Goal: Task Accomplishment & Management: Manage account settings

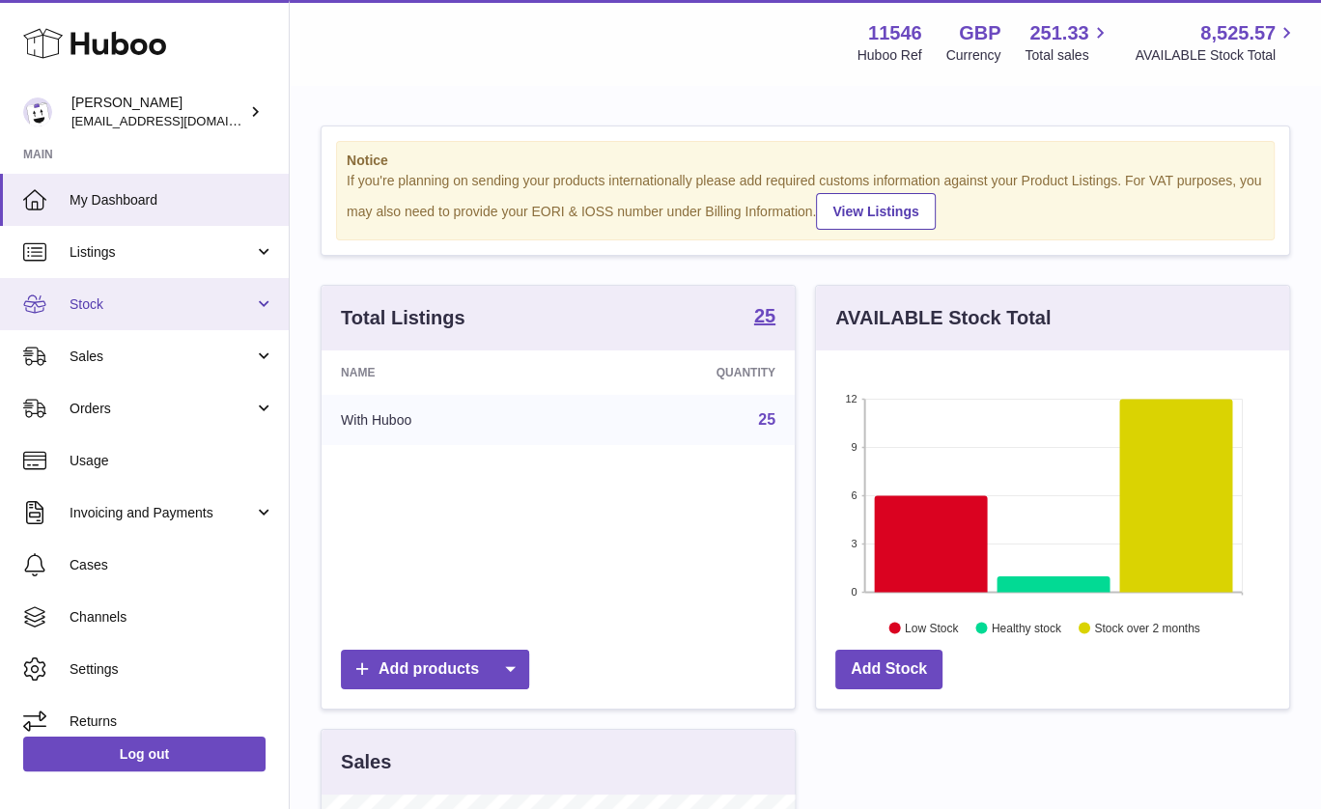
click at [239, 302] on span "Stock" at bounding box center [162, 305] width 184 height 18
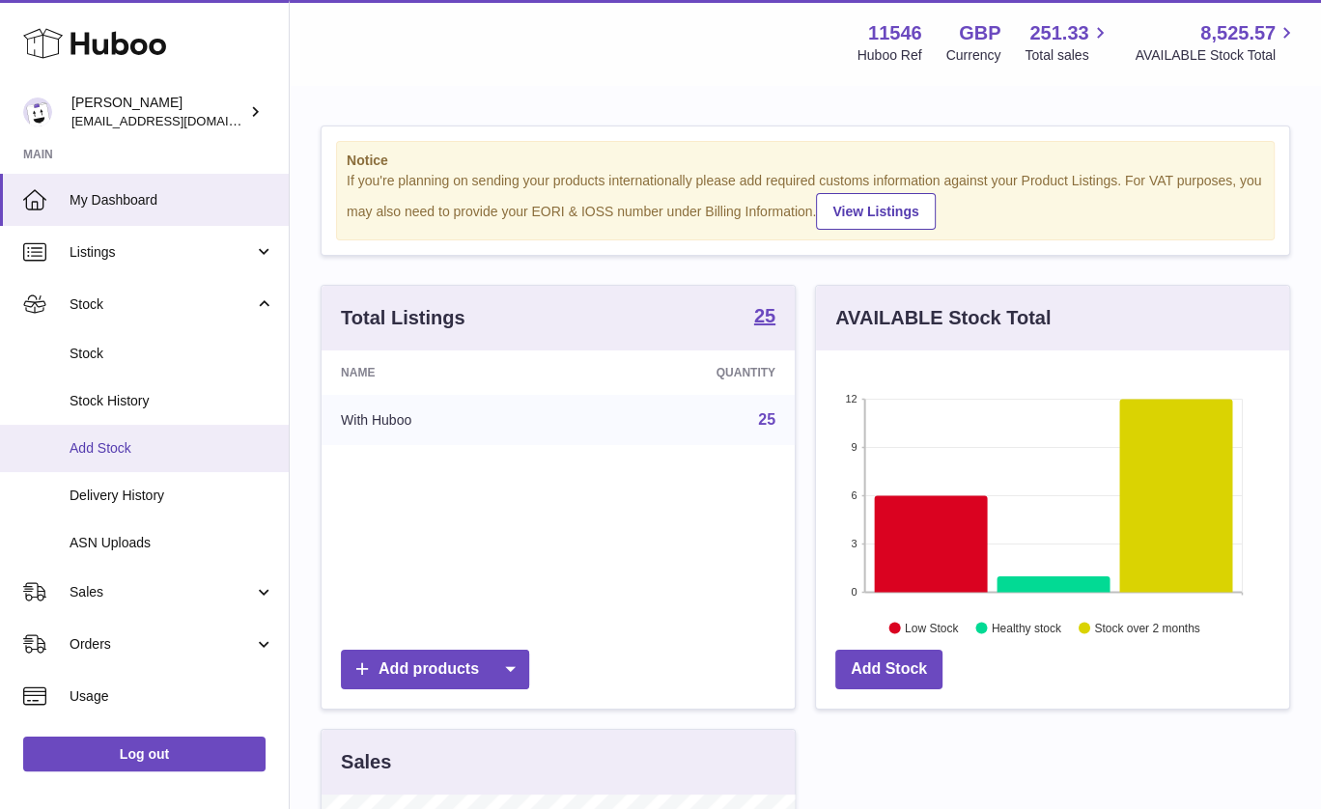
click at [171, 462] on link "Add Stock" at bounding box center [144, 448] width 289 height 47
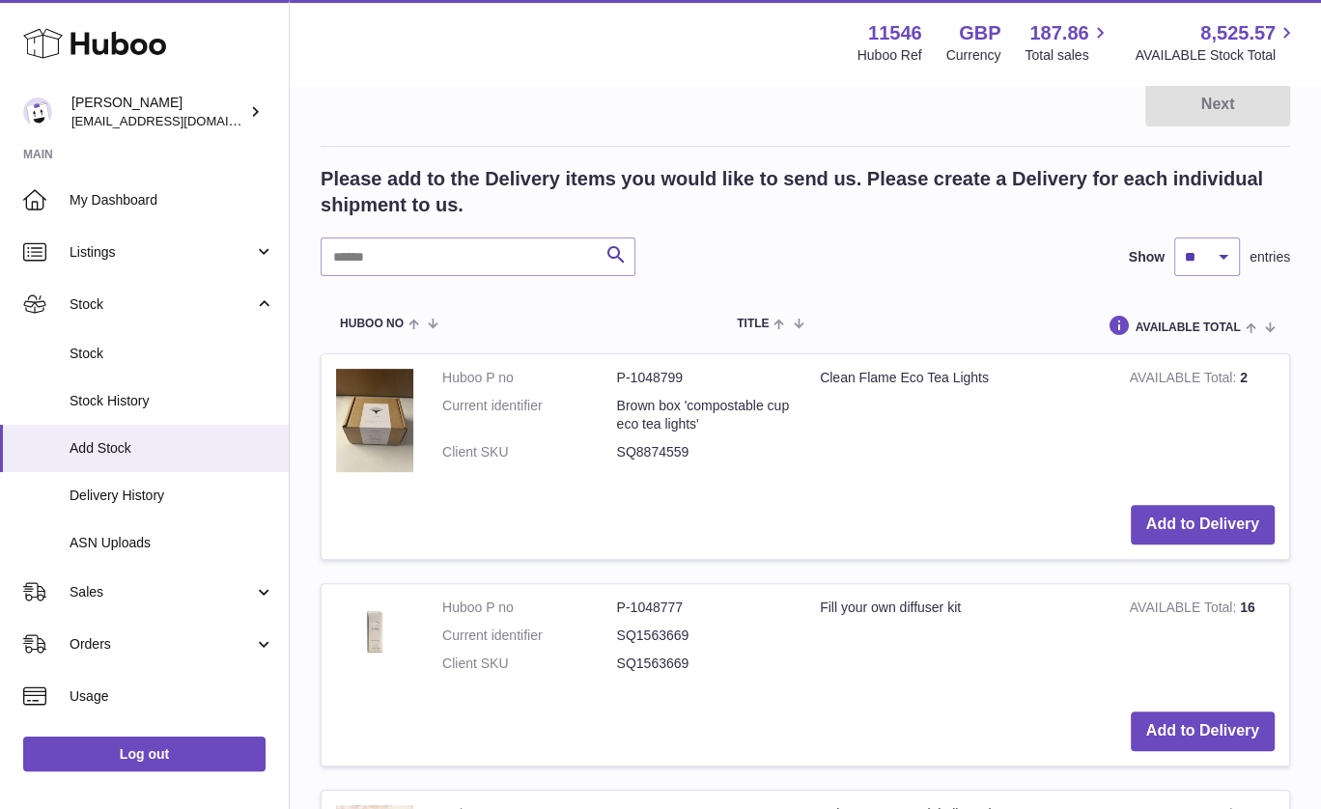
scroll to position [324, 0]
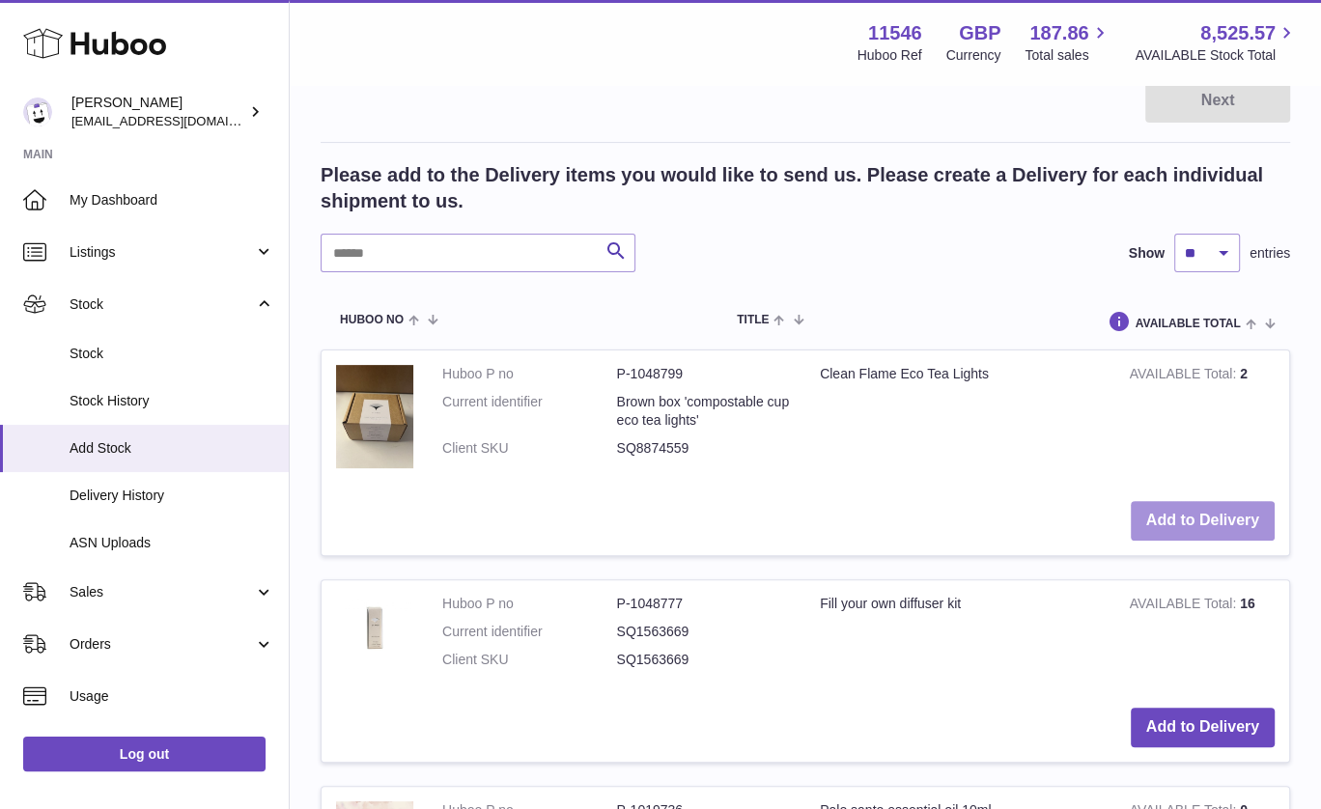
click at [1209, 518] on button "Add to Delivery" at bounding box center [1203, 521] width 144 height 40
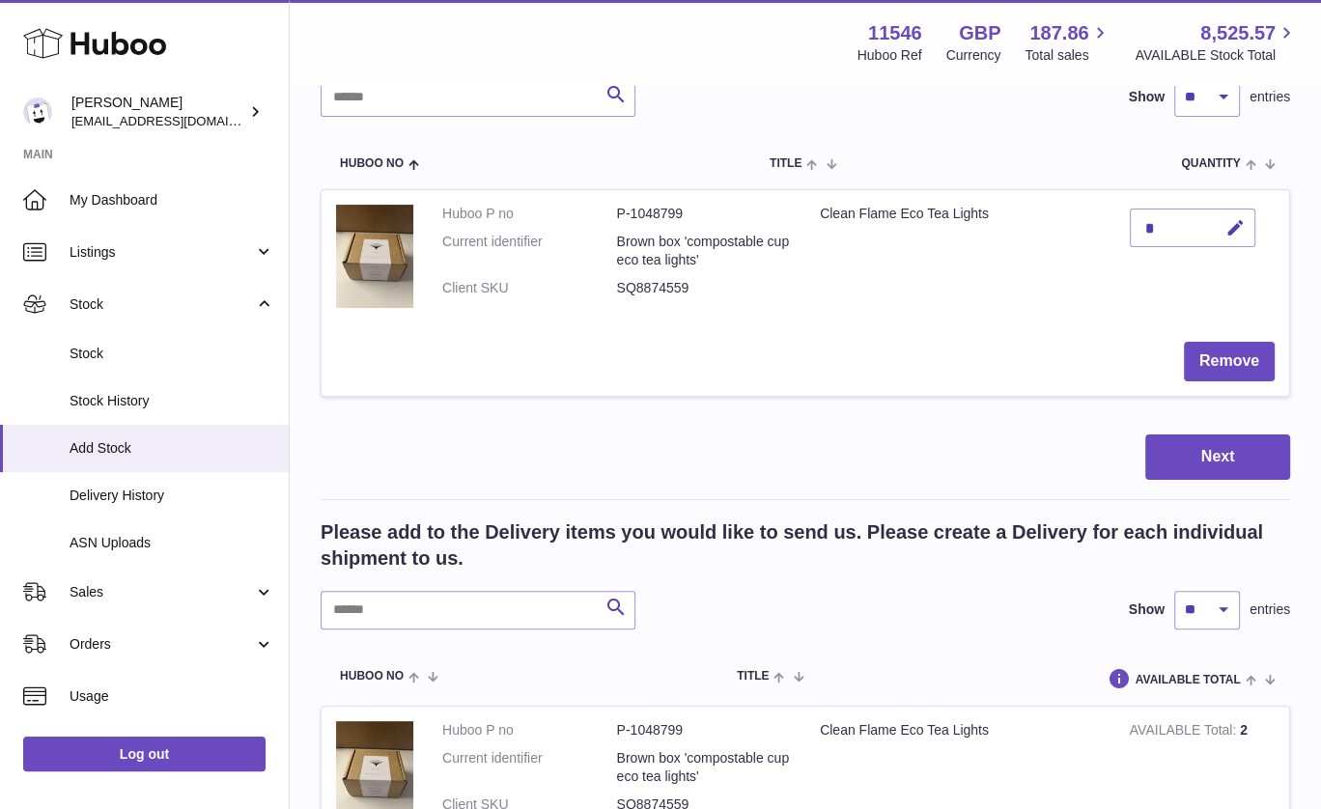
scroll to position [214, 0]
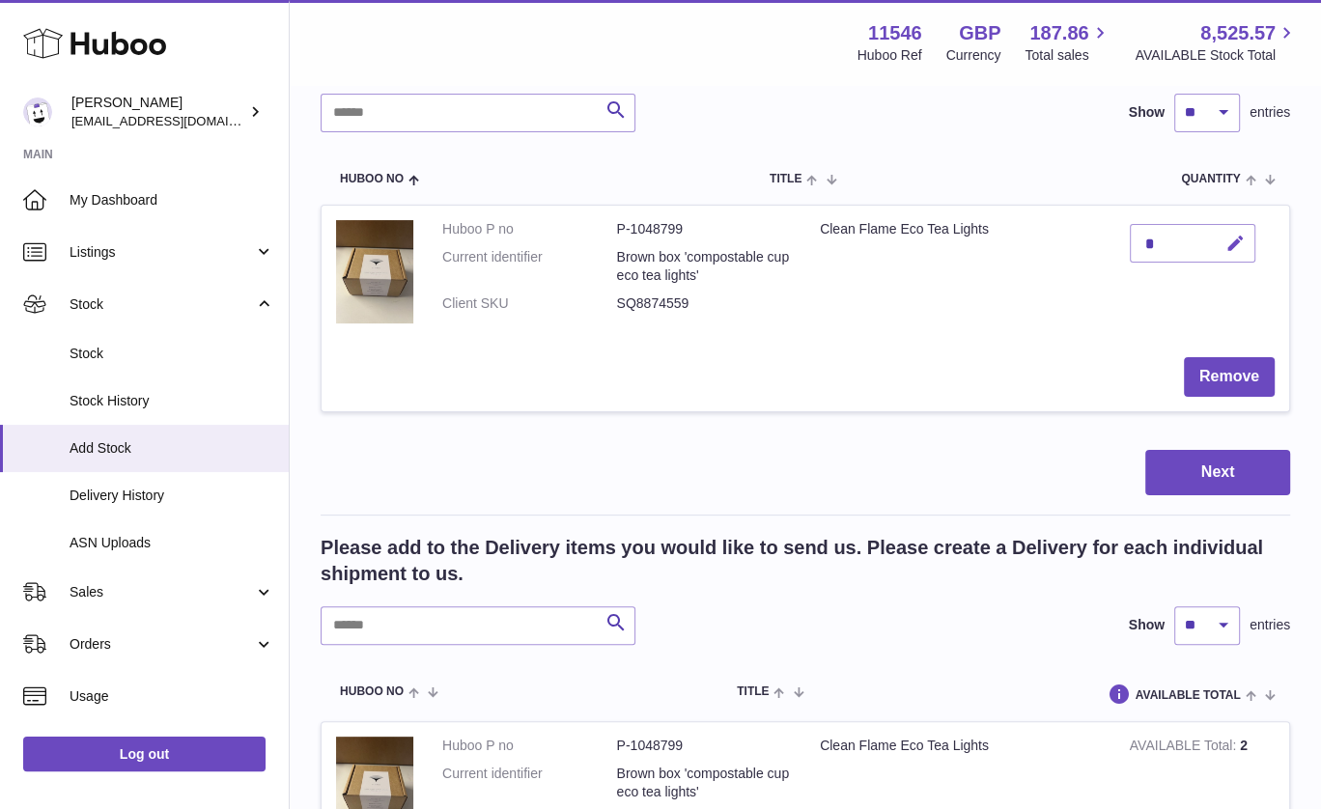
click at [1237, 241] on icon "button" at bounding box center [1236, 244] width 20 height 20
click at [1235, 241] on icon "submit" at bounding box center [1236, 243] width 17 height 17
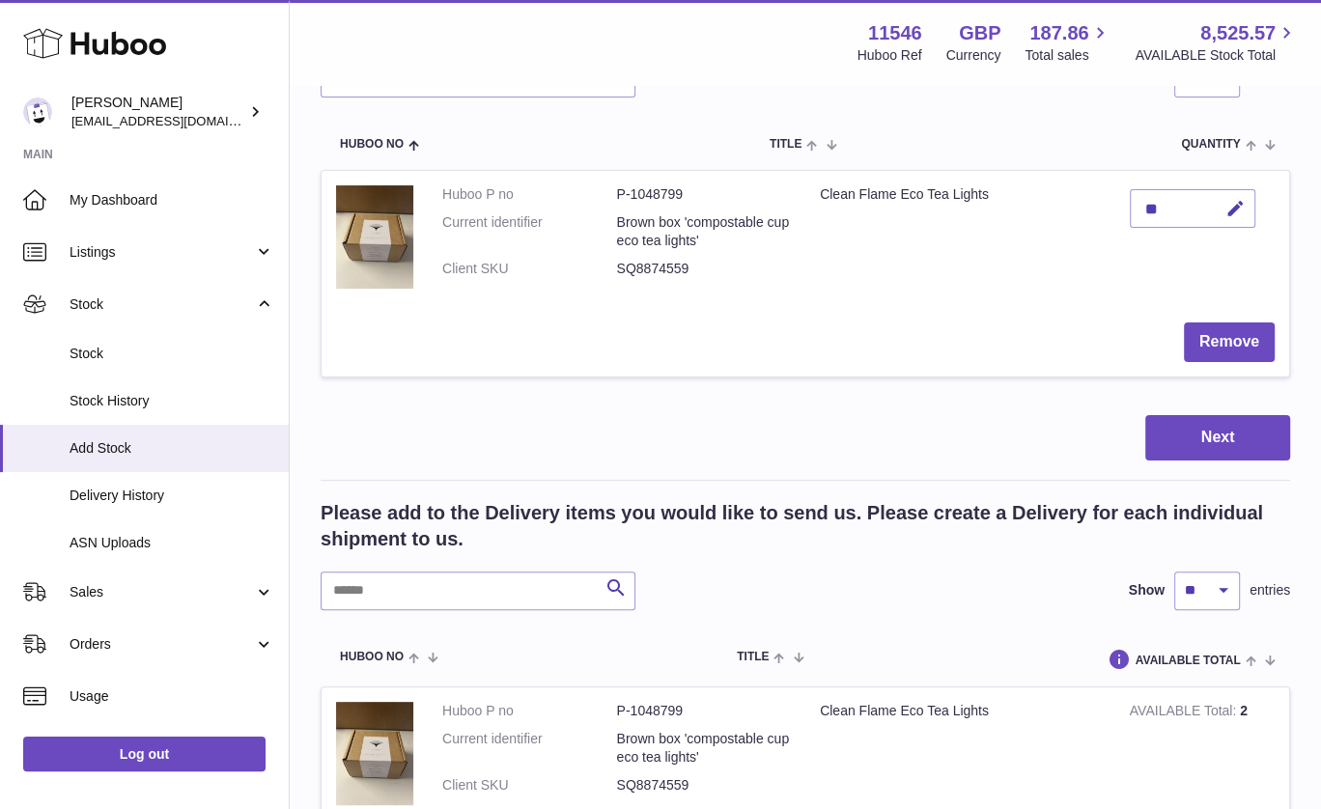
scroll to position [230, 0]
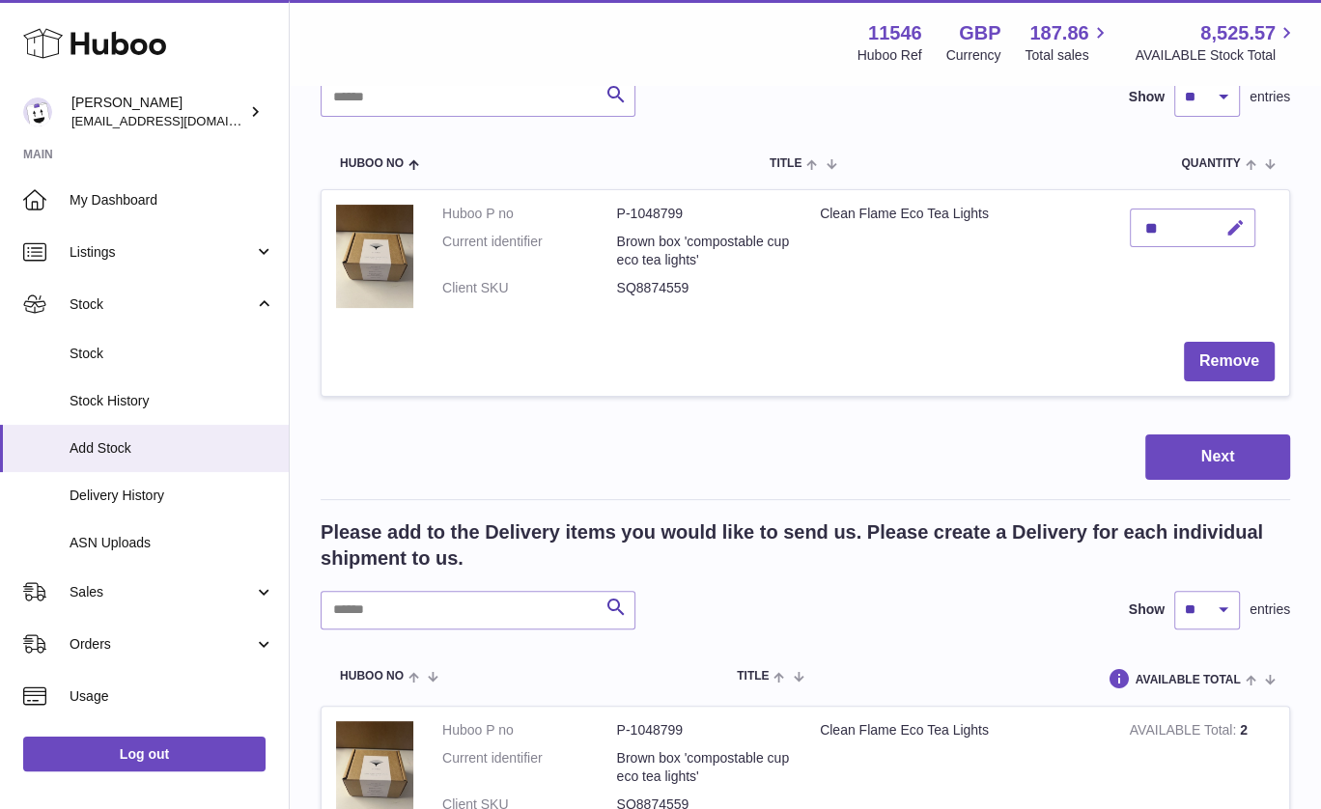
click at [1235, 226] on icon "button" at bounding box center [1236, 228] width 20 height 20
type input "*"
type input "**"
click at [1241, 226] on icon "submit" at bounding box center [1236, 227] width 17 height 17
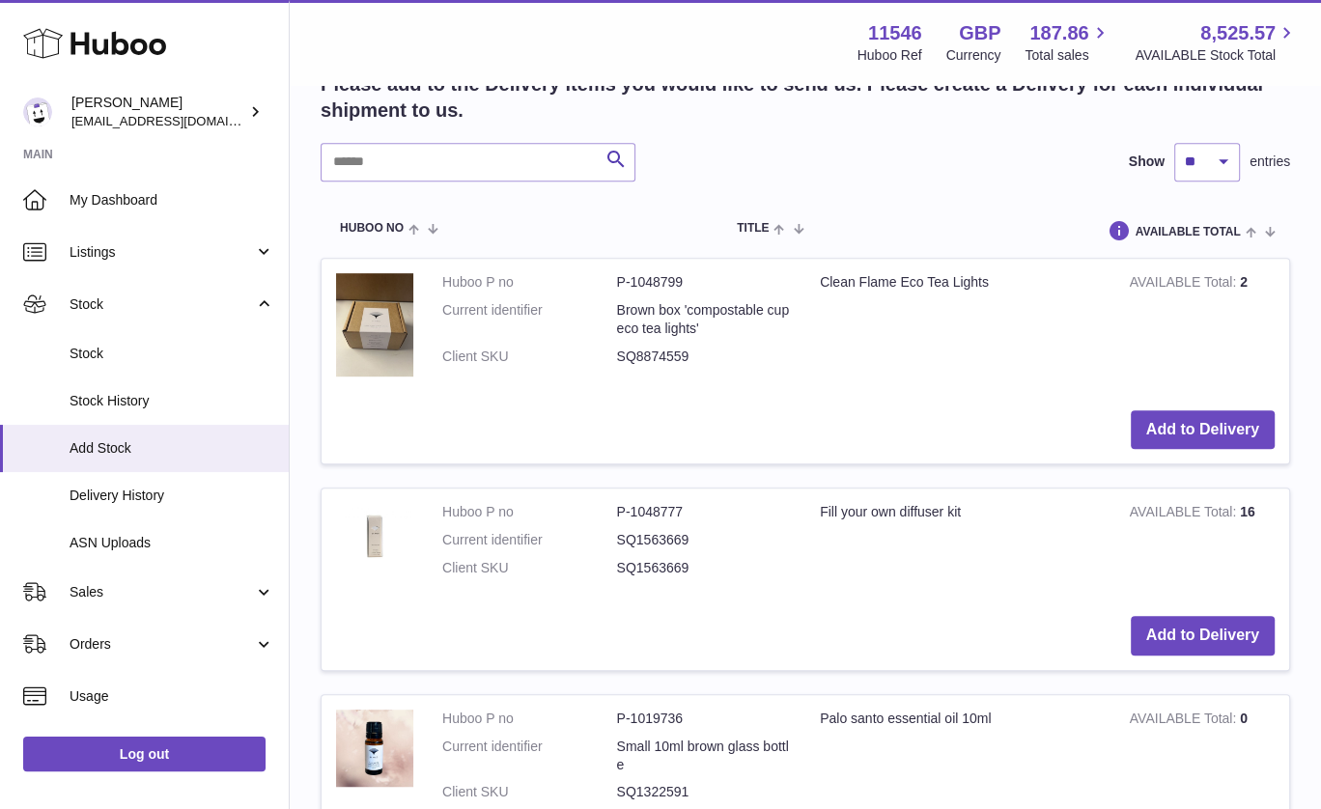
scroll to position [686, 0]
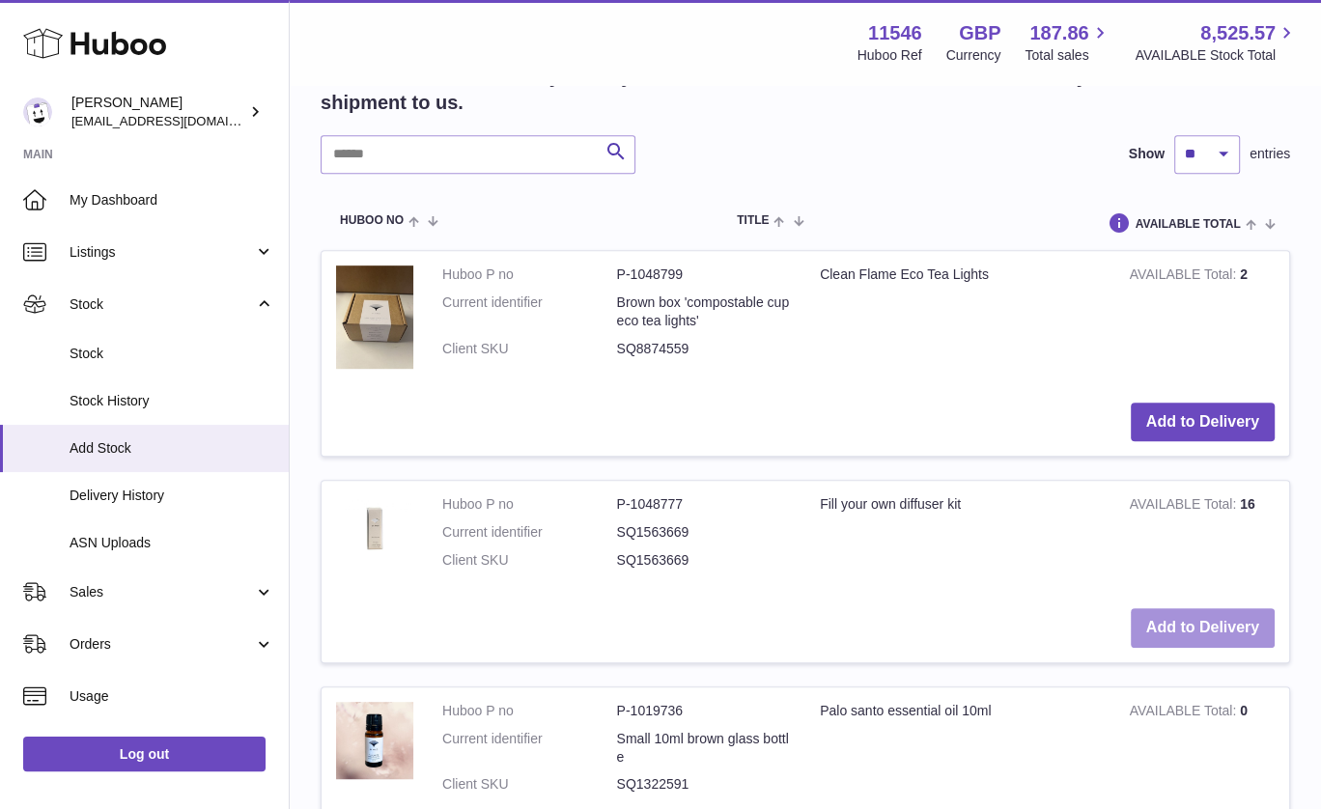
click at [1188, 624] on button "Add to Delivery" at bounding box center [1203, 628] width 144 height 40
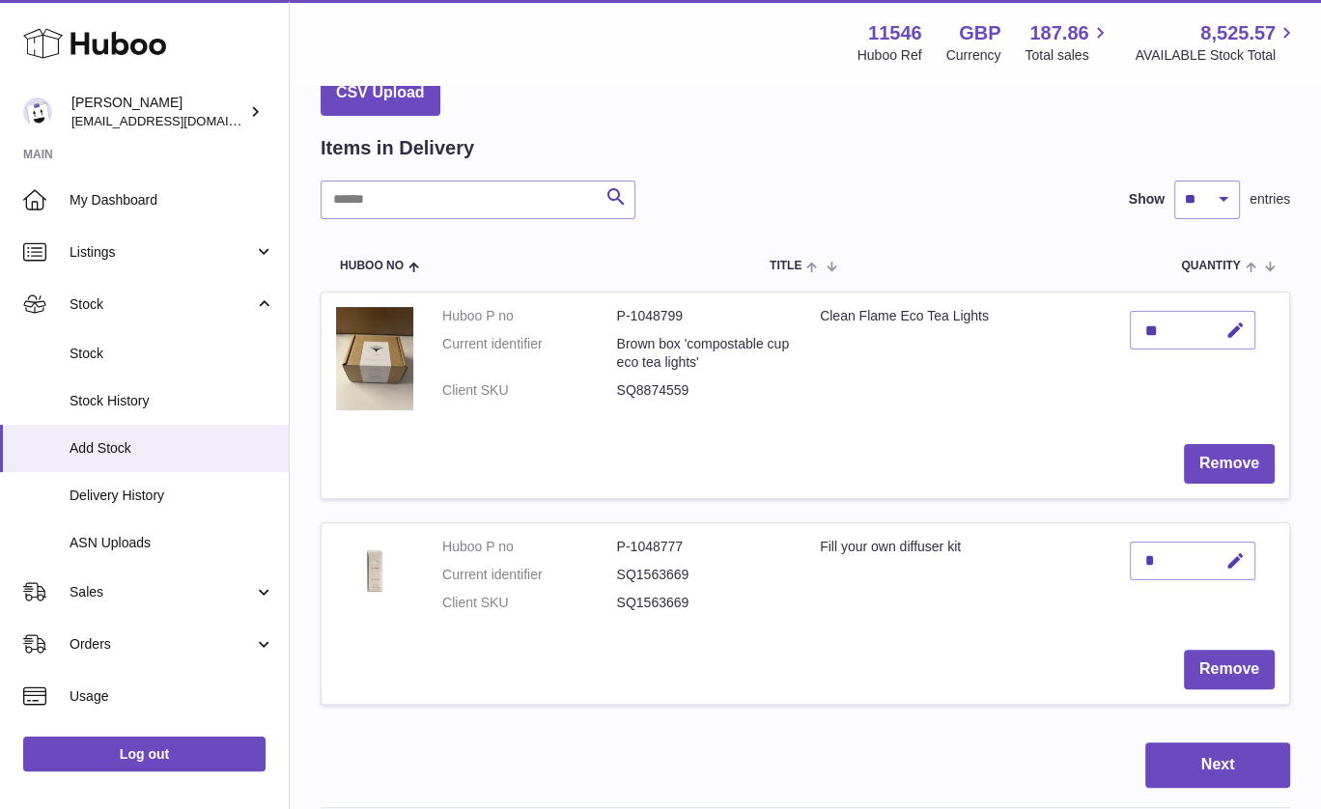
scroll to position [118, 0]
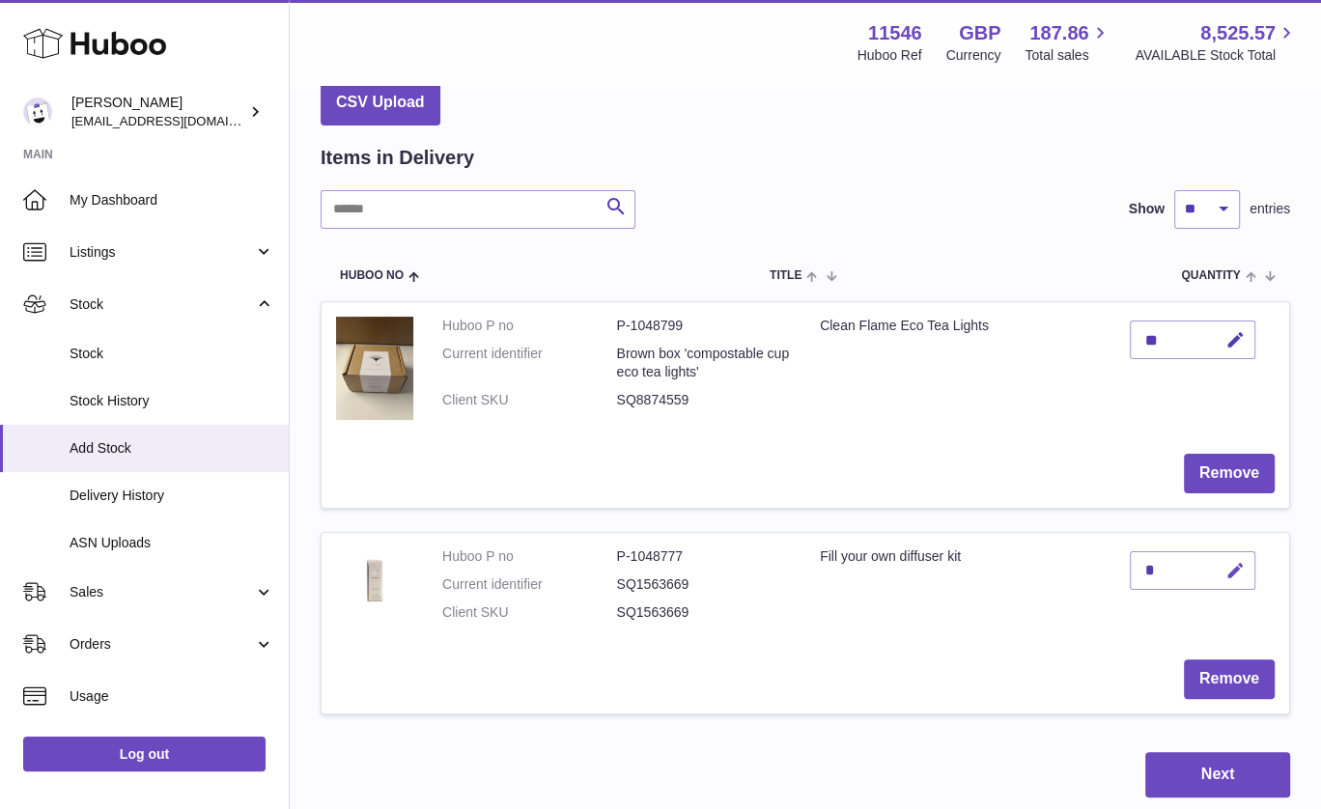
click at [1250, 575] on button "button" at bounding box center [1232, 571] width 45 height 40
type input "**"
click at [1248, 562] on button "submit" at bounding box center [1233, 570] width 37 height 31
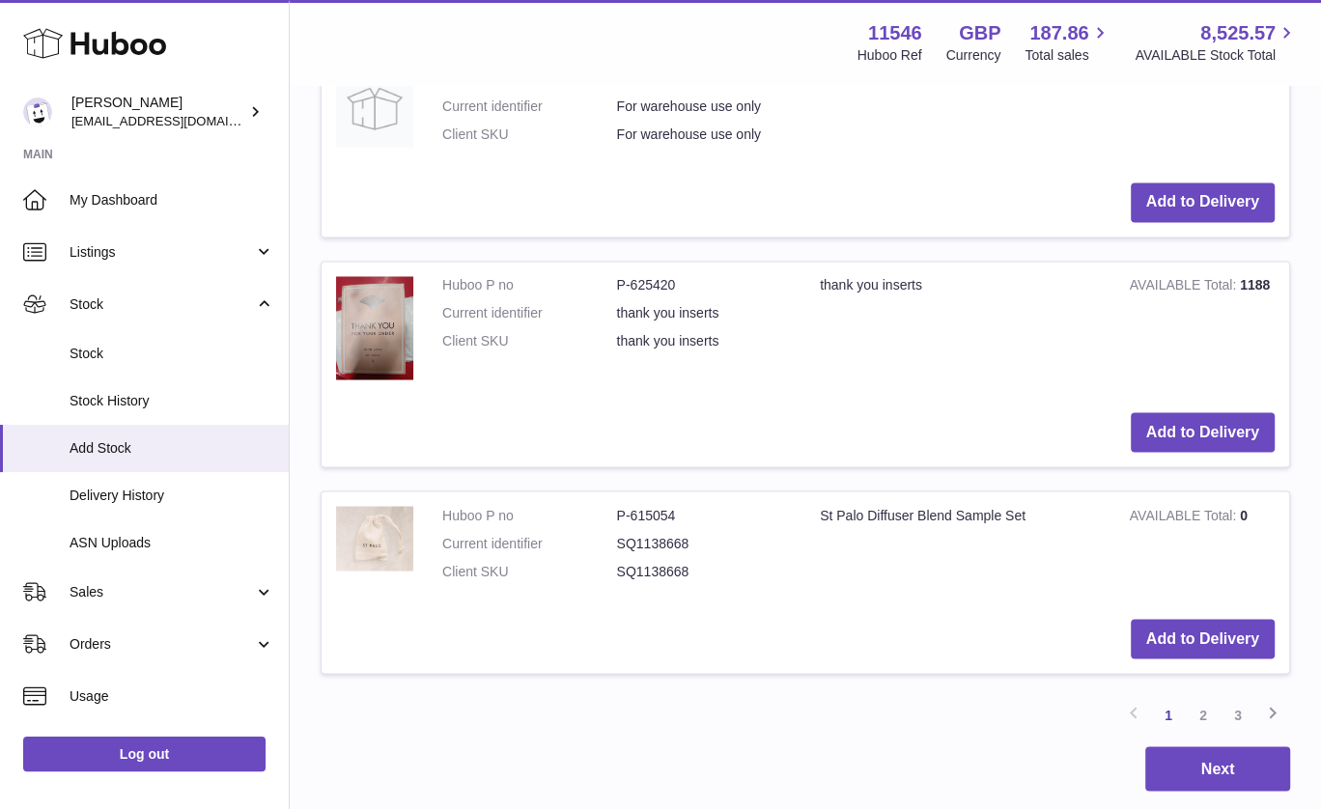
scroll to position [2722, 0]
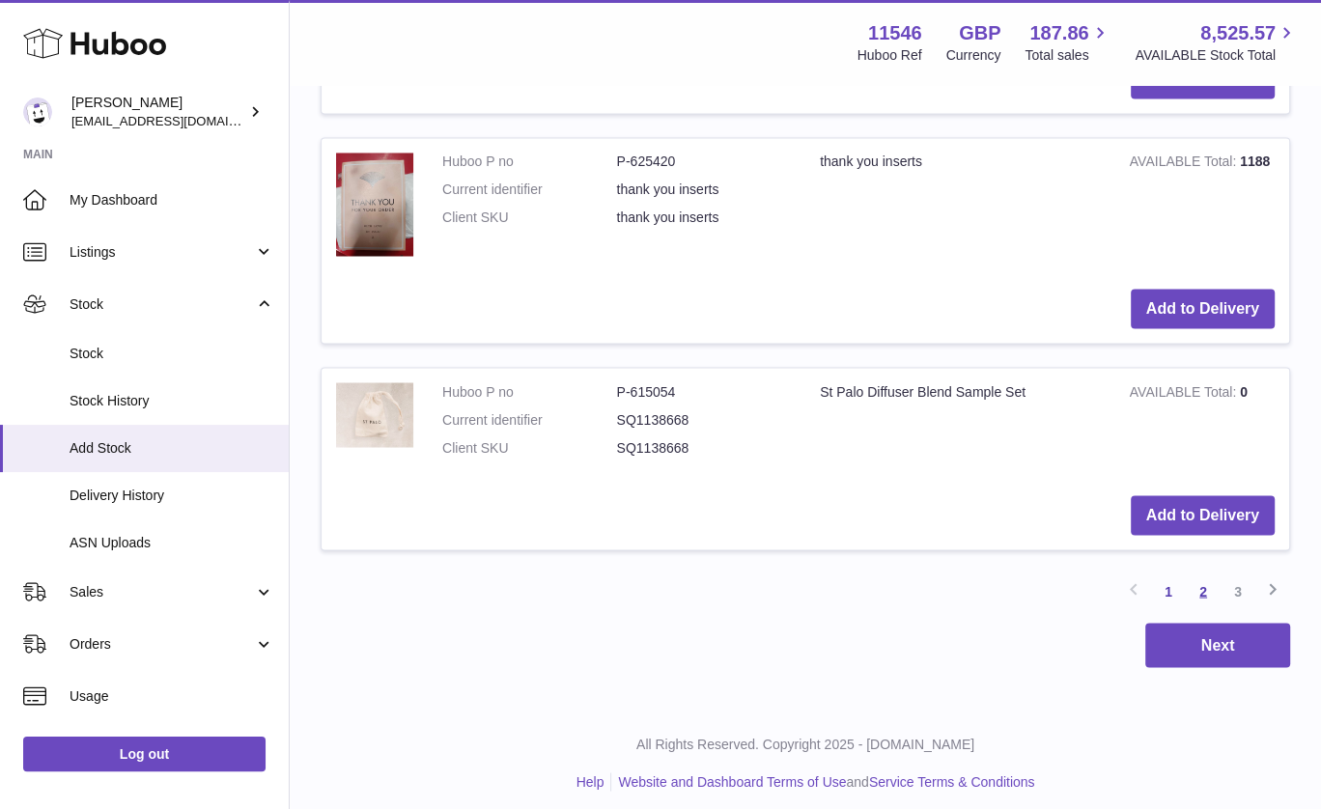
click at [1207, 582] on link "2" at bounding box center [1203, 591] width 35 height 35
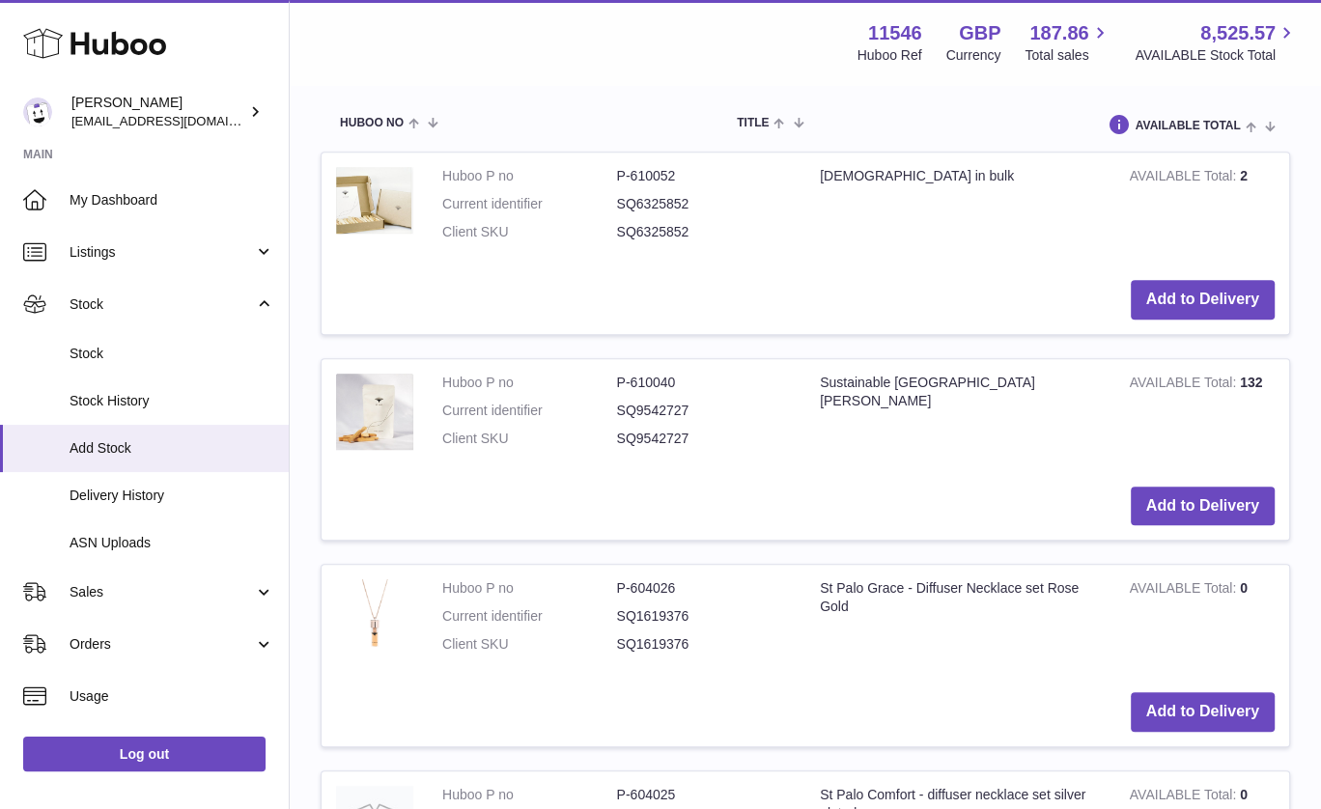
scroll to position [991, 0]
click at [1212, 495] on button "Add to Delivery" at bounding box center [1203, 506] width 144 height 40
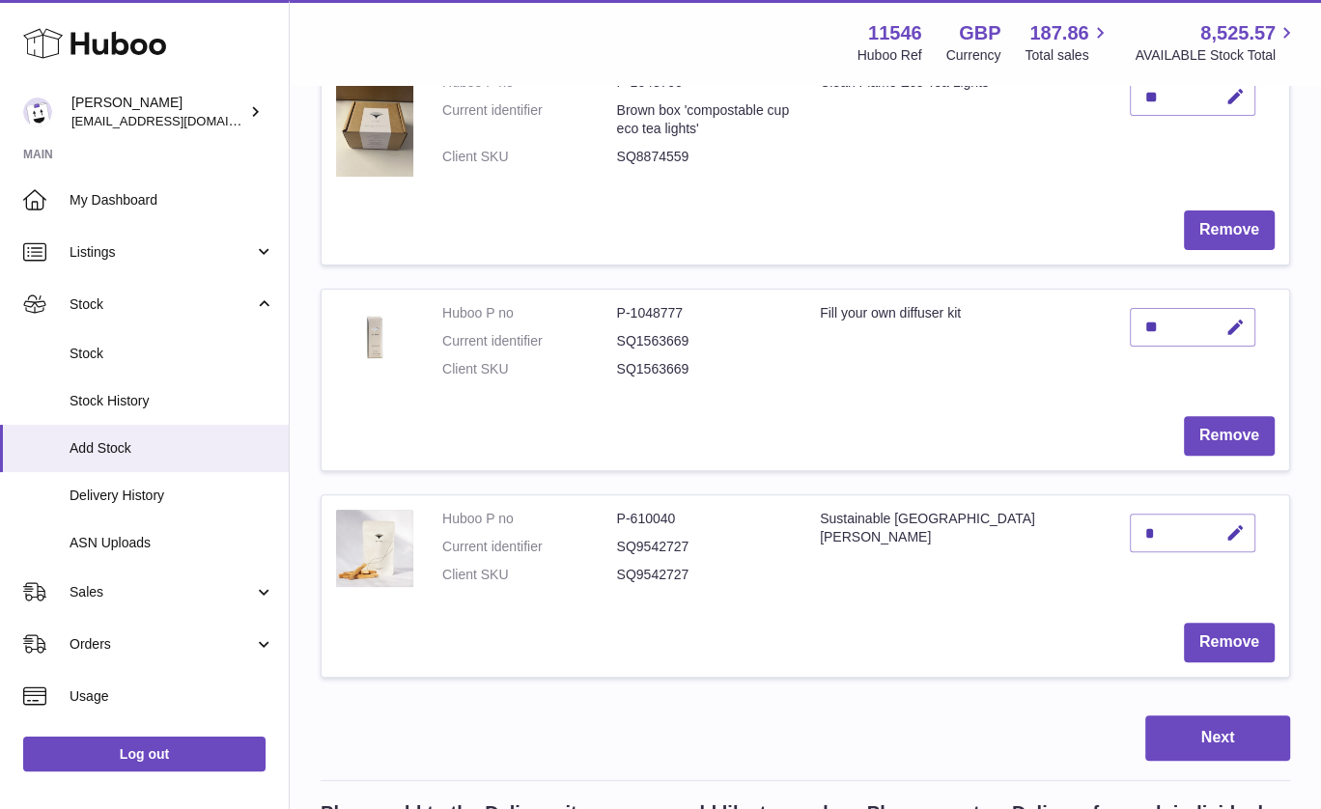
scroll to position [365, 0]
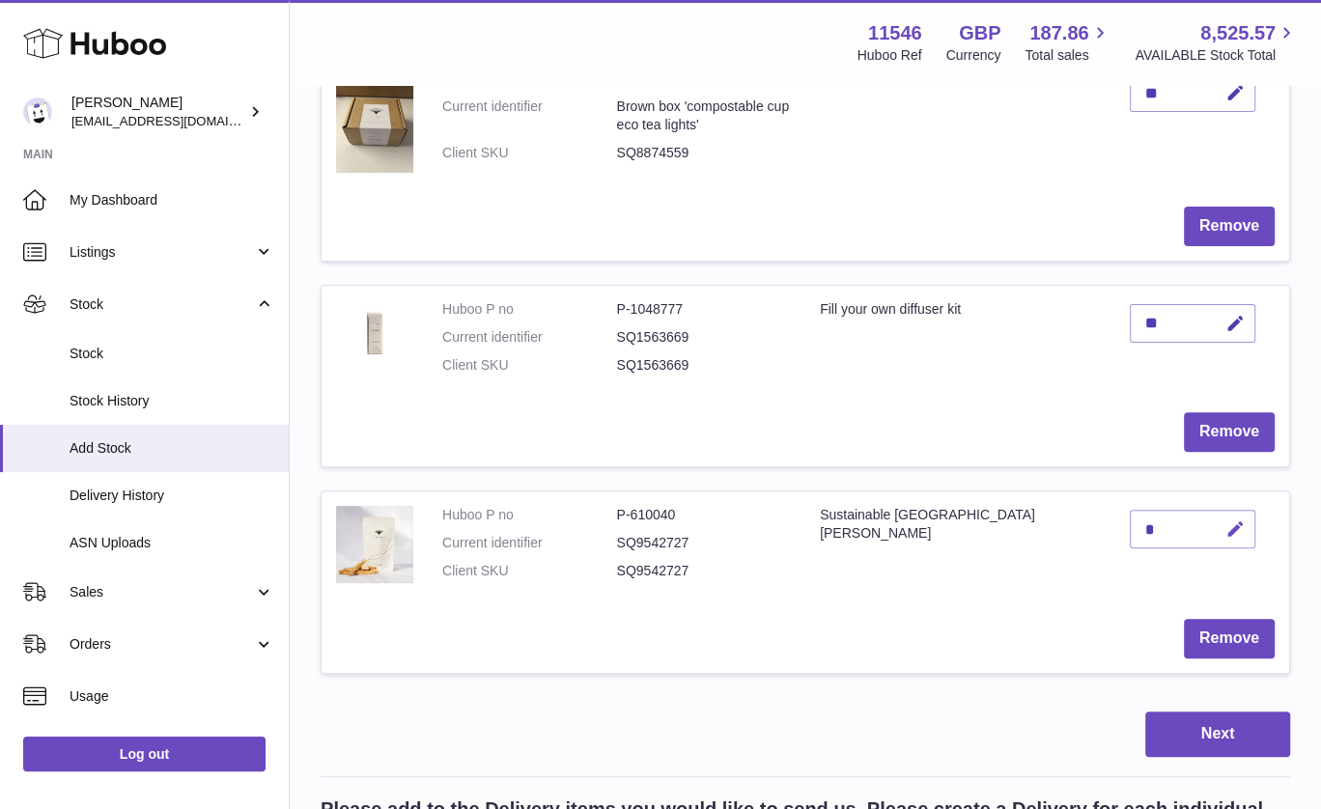
click at [1235, 523] on icon "button" at bounding box center [1236, 530] width 20 height 20
type input "**"
click at [1242, 527] on icon "submit" at bounding box center [1236, 529] width 17 height 17
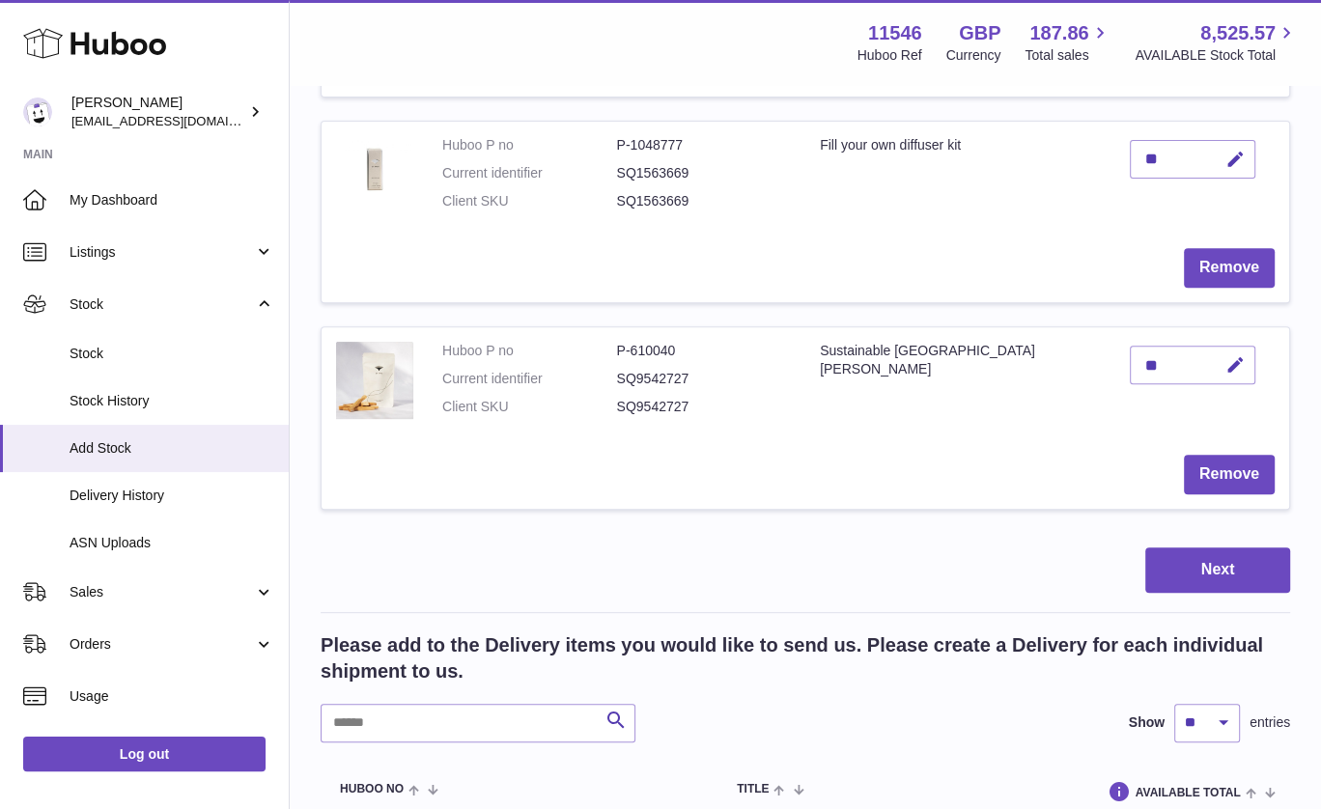
scroll to position [546, 0]
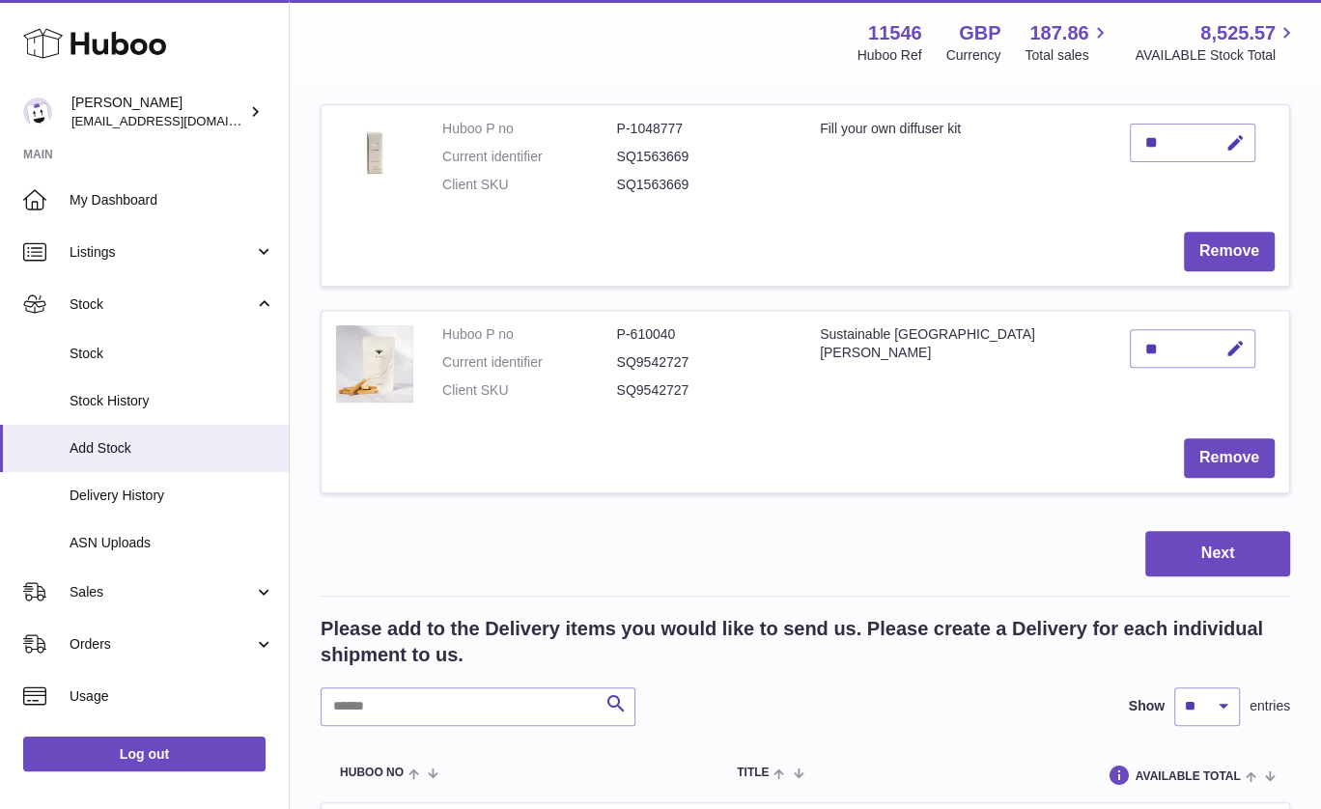
click at [1214, 566] on button "Next" at bounding box center [1217, 553] width 145 height 45
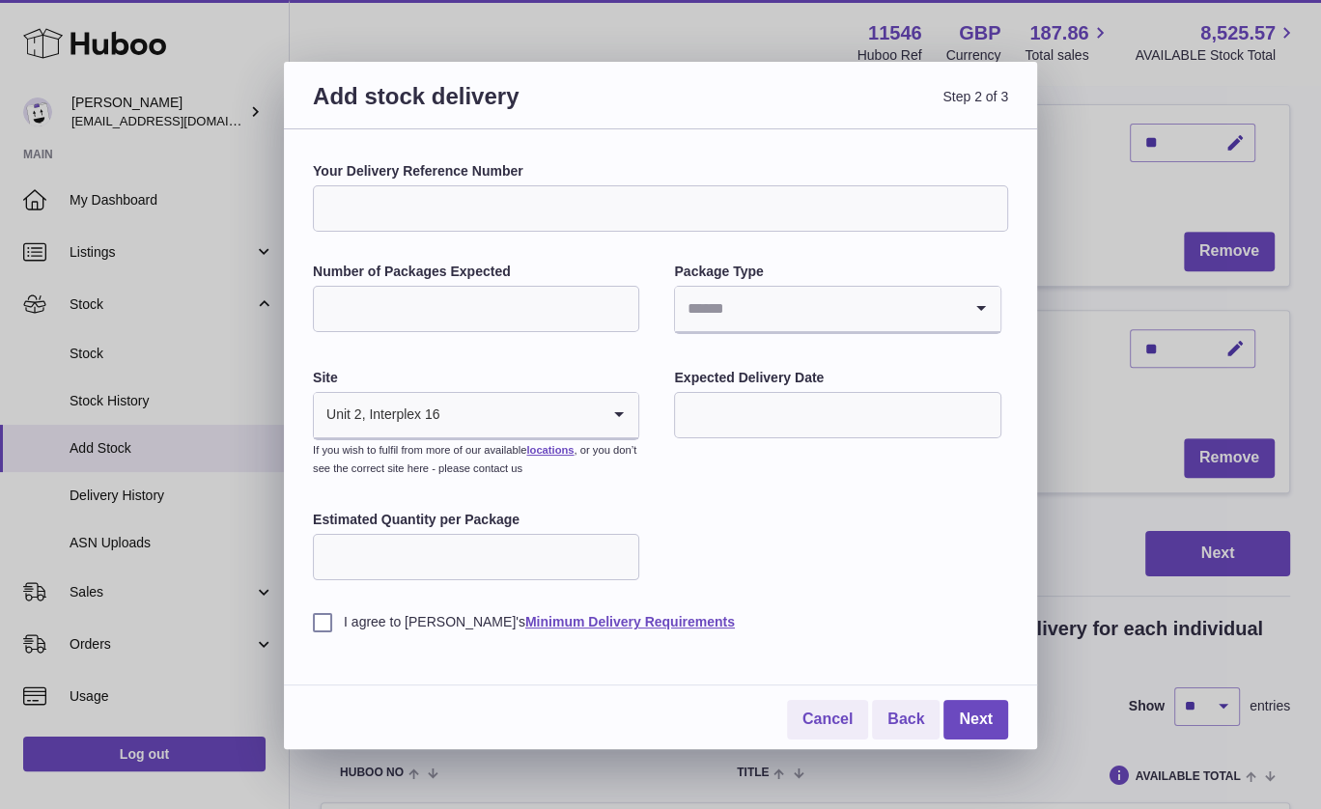
type input "**"
click at [627, 310] on input "**" at bounding box center [476, 309] width 326 height 46
type input "*"
click at [778, 312] on input "Search for option" at bounding box center [818, 309] width 286 height 44
click at [790, 444] on li "Boxes" at bounding box center [837, 438] width 323 height 39
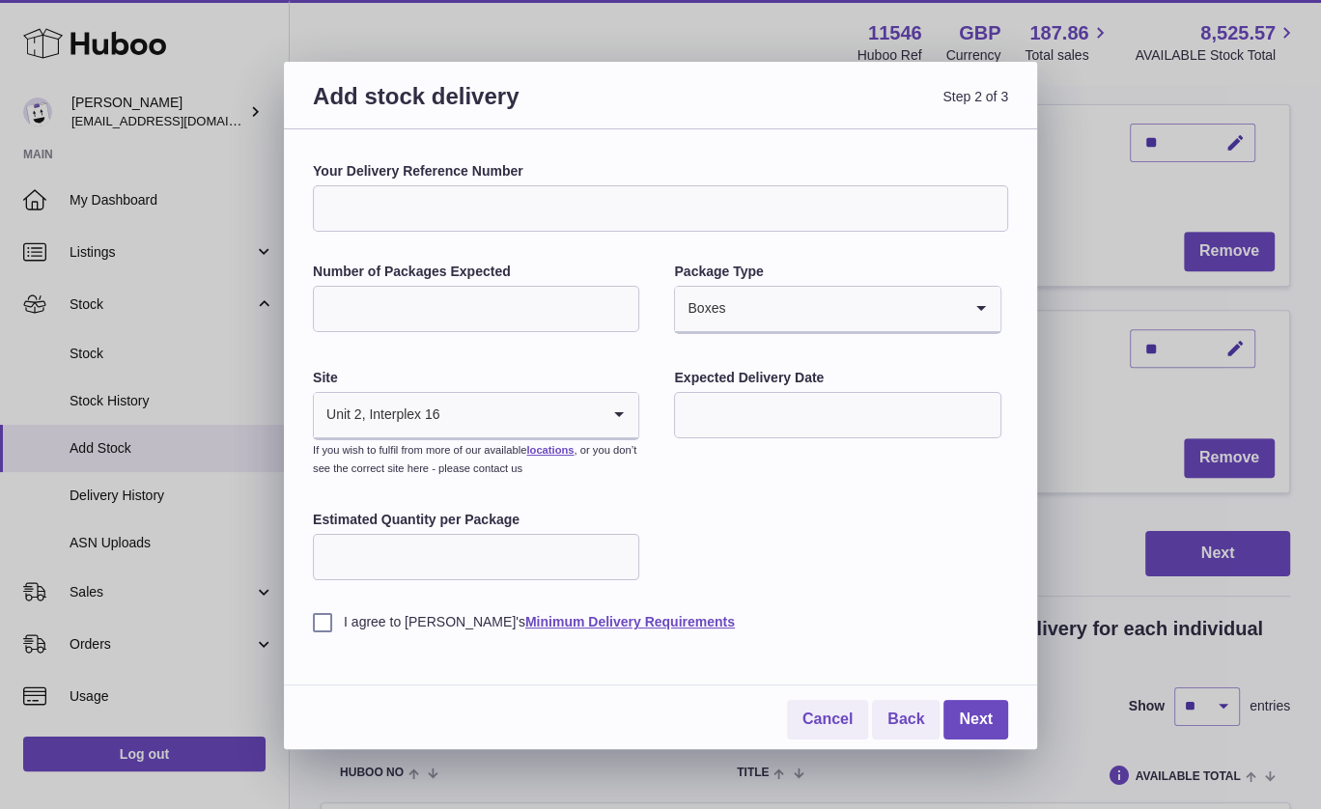
click at [566, 409] on input "Search for option" at bounding box center [520, 415] width 159 height 44
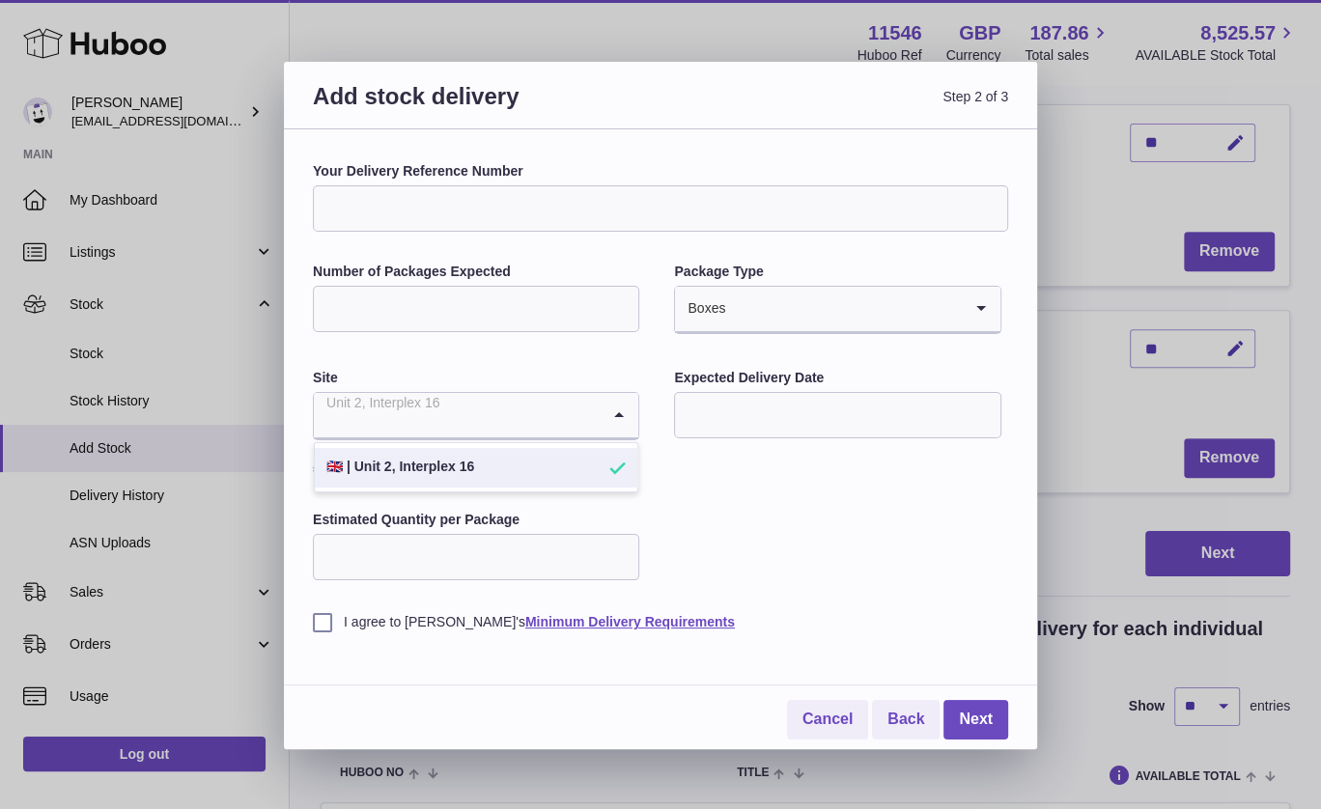
click at [600, 474] on li "🇬🇧 | Unit 2, Interplex 16" at bounding box center [476, 467] width 323 height 39
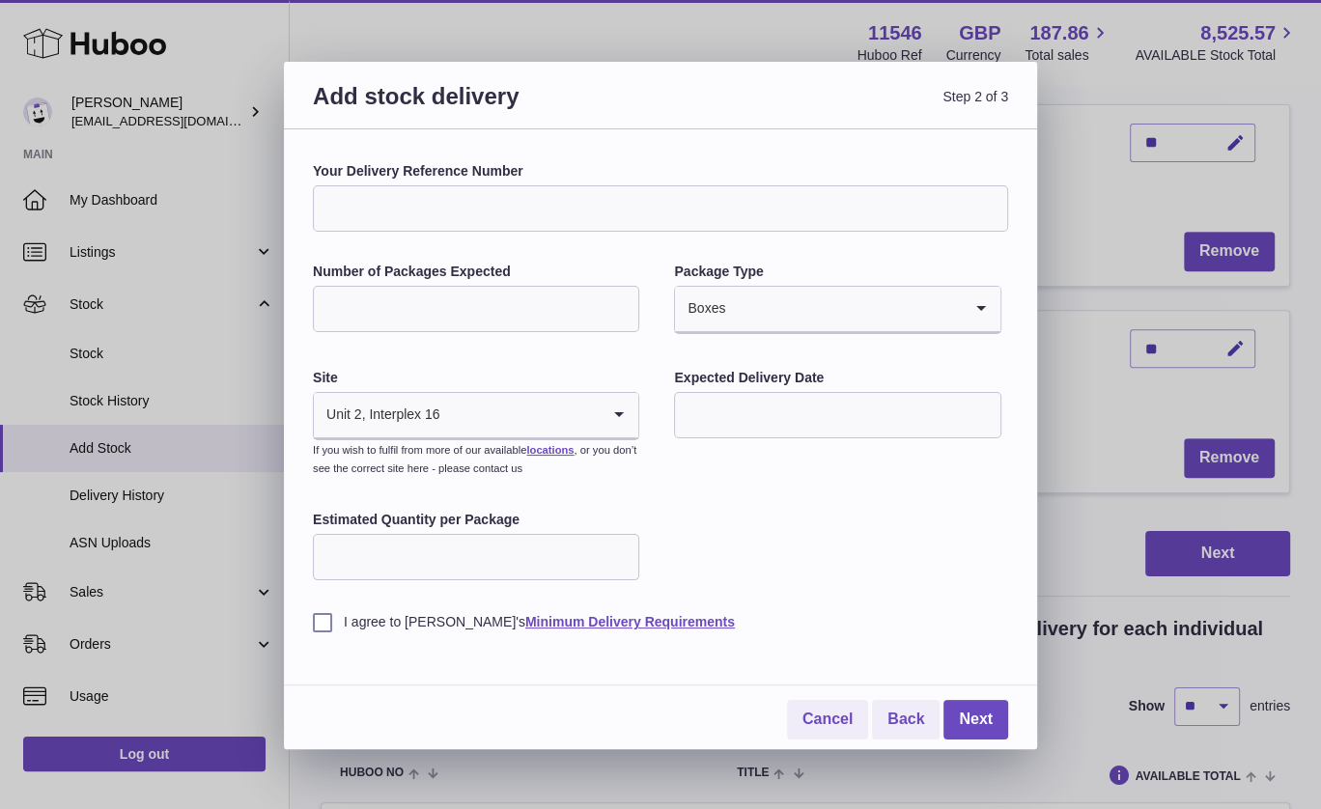
click at [752, 409] on input "text" at bounding box center [837, 415] width 326 height 46
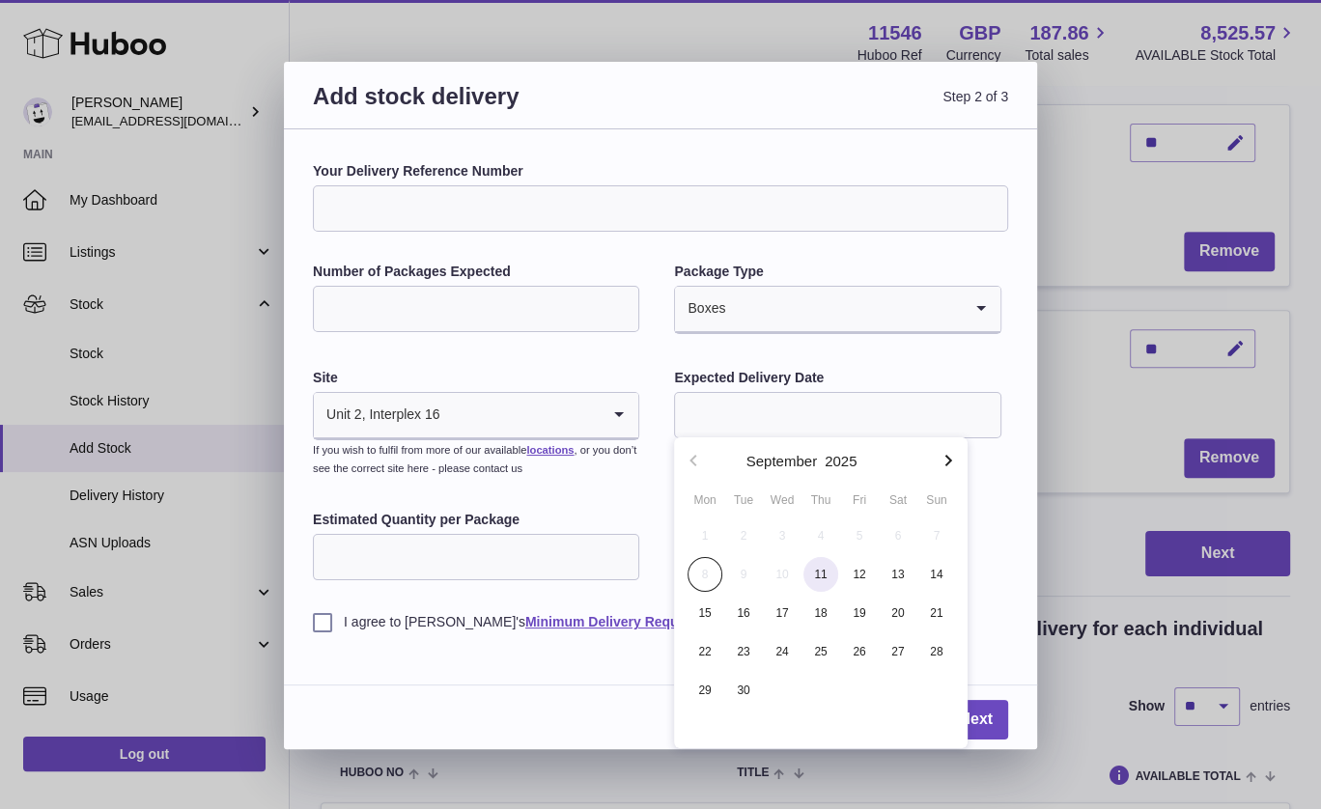
click at [818, 568] on span "11" at bounding box center [821, 574] width 35 height 35
type input "**********"
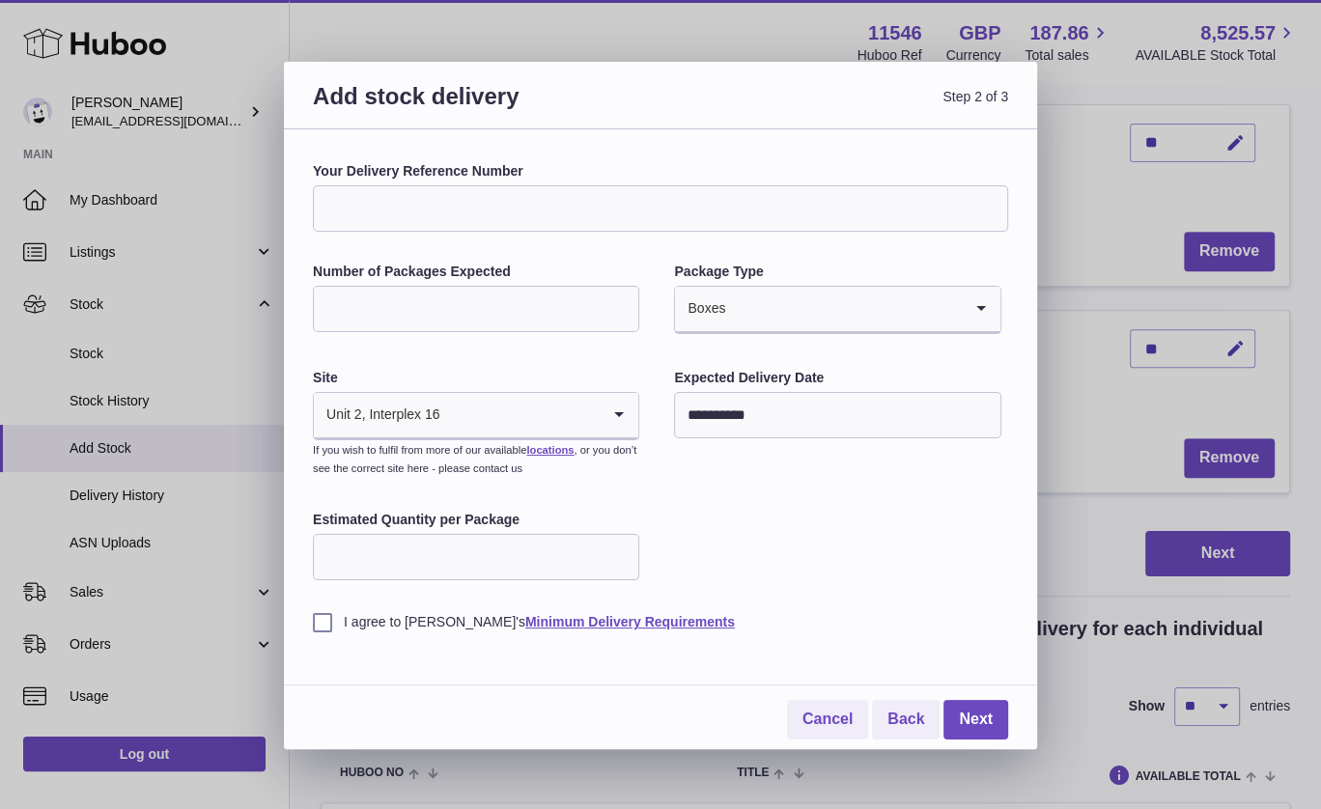
click at [482, 554] on input "Estimated Quantity per Package" at bounding box center [476, 557] width 326 height 46
type input "**"
click at [317, 620] on label "I agree to [PERSON_NAME]'s Minimum Delivery Requirements" at bounding box center [660, 622] width 695 height 18
click at [985, 714] on link "Next" at bounding box center [976, 720] width 65 height 40
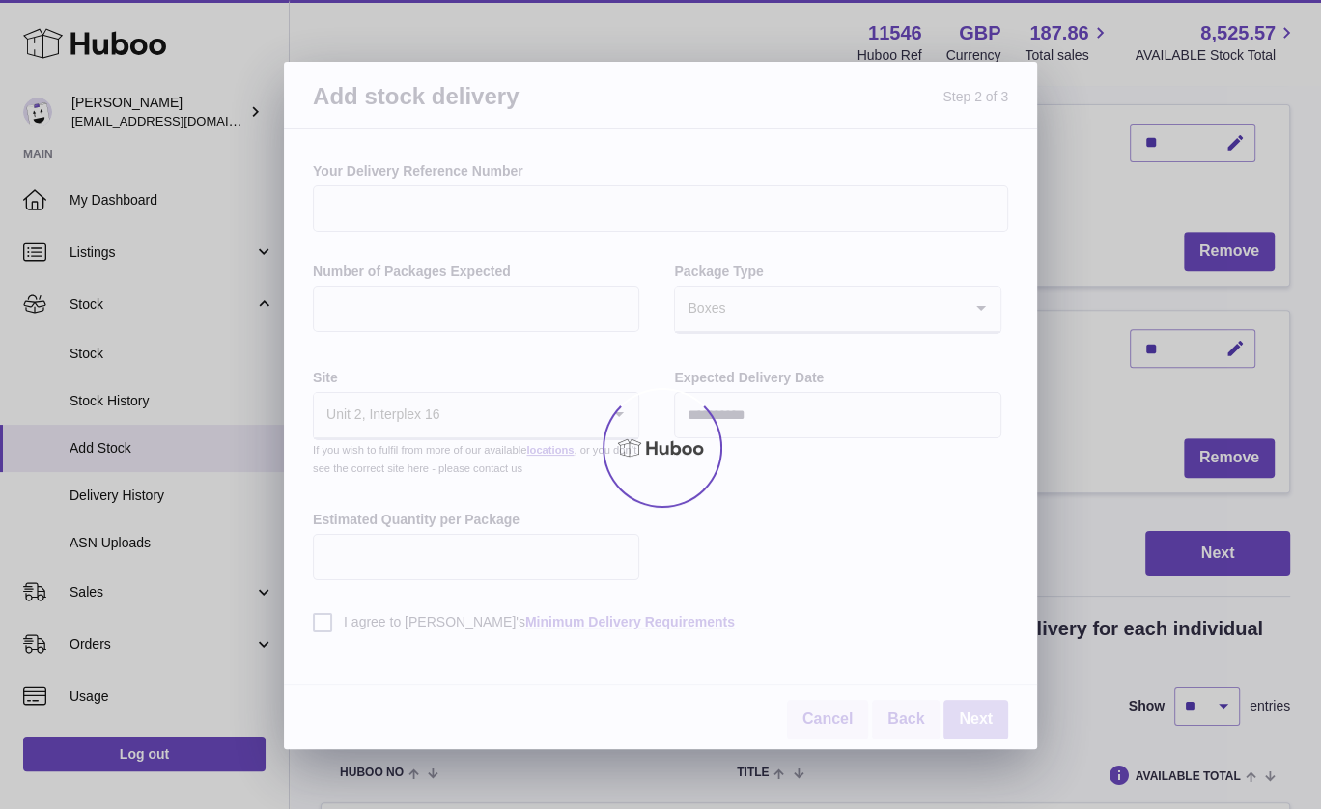
scroll to position [492, 0]
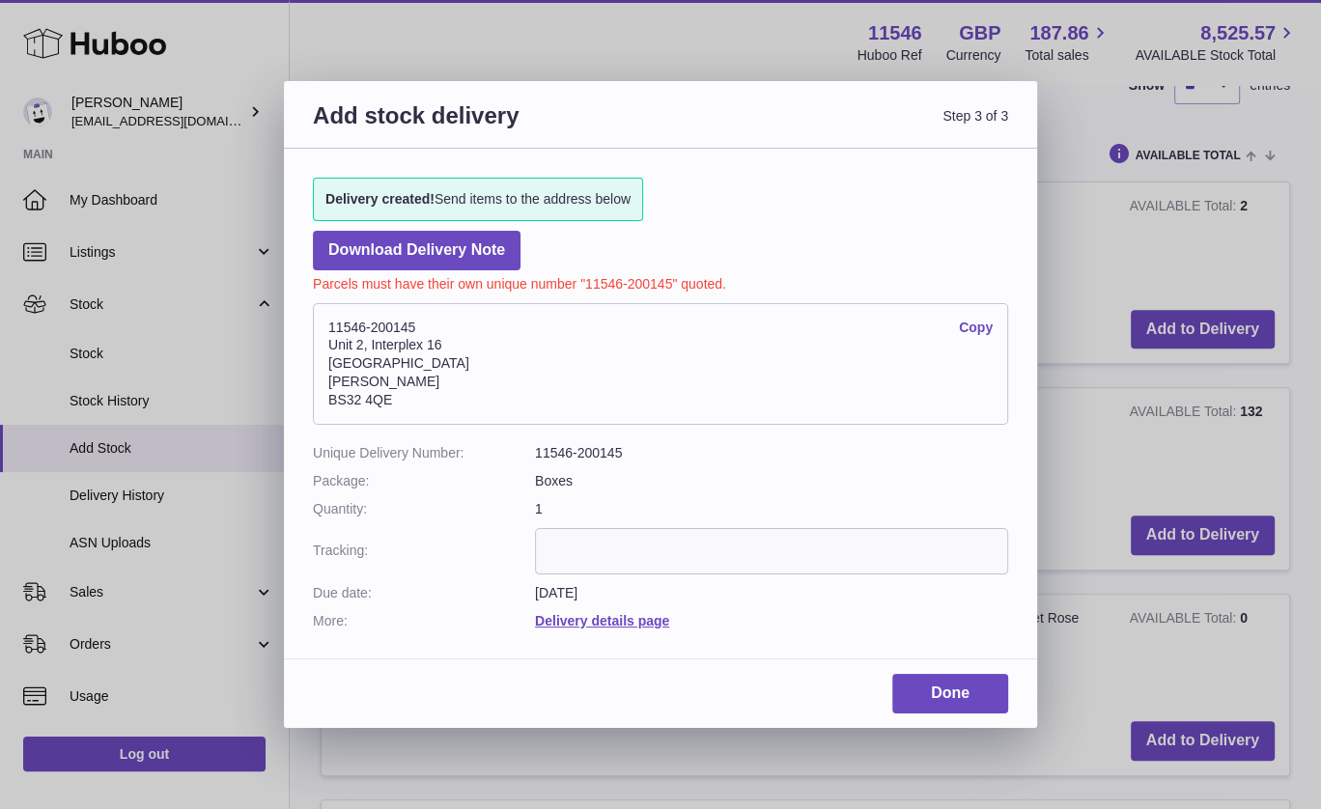
click at [986, 325] on link "Copy" at bounding box center [976, 328] width 34 height 18
click at [947, 693] on link "Done" at bounding box center [950, 694] width 116 height 40
